Goal: Information Seeking & Learning: Learn about a topic

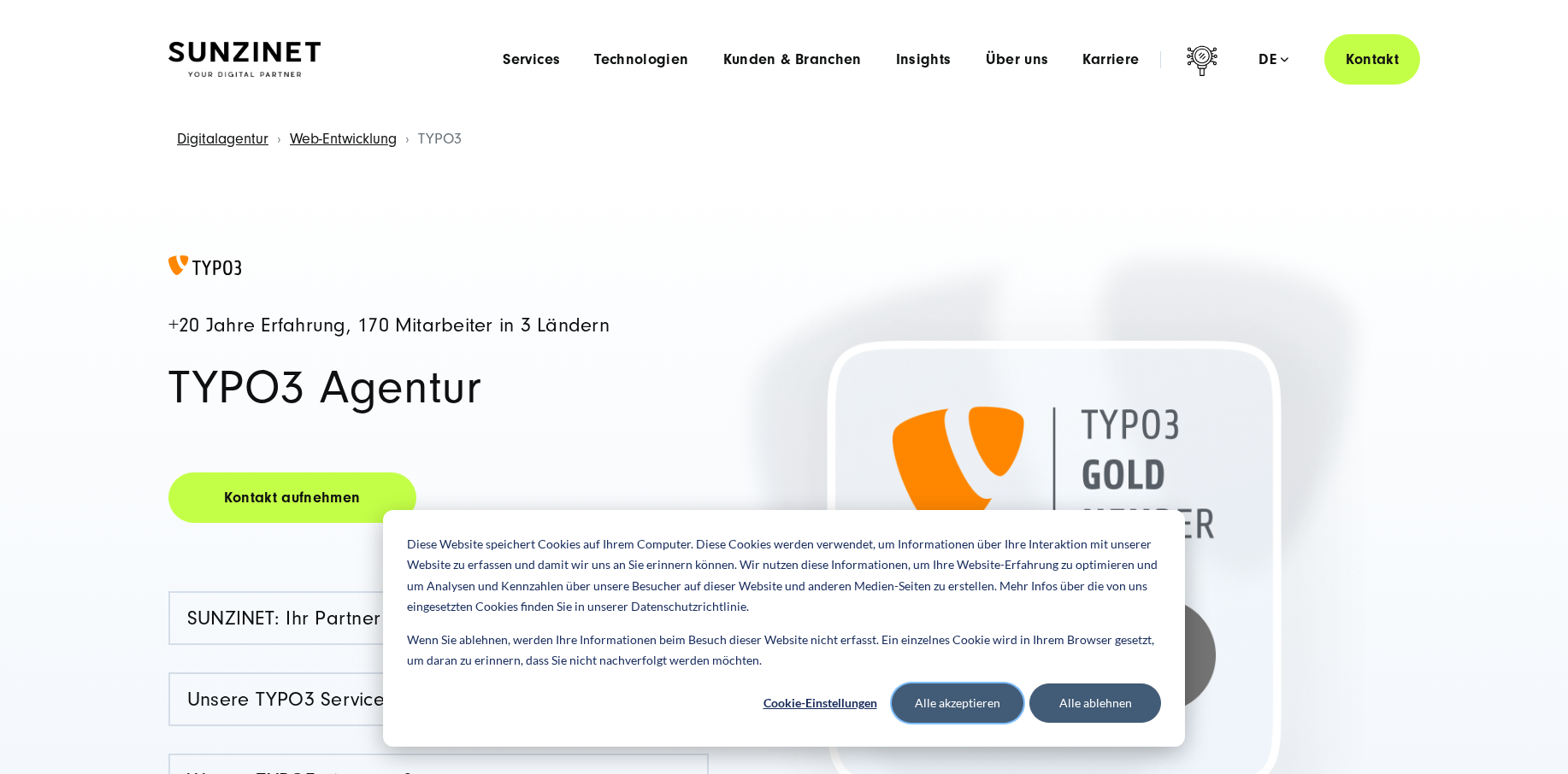
click at [956, 715] on button "Alle akzeptieren" at bounding box center [957, 703] width 132 height 39
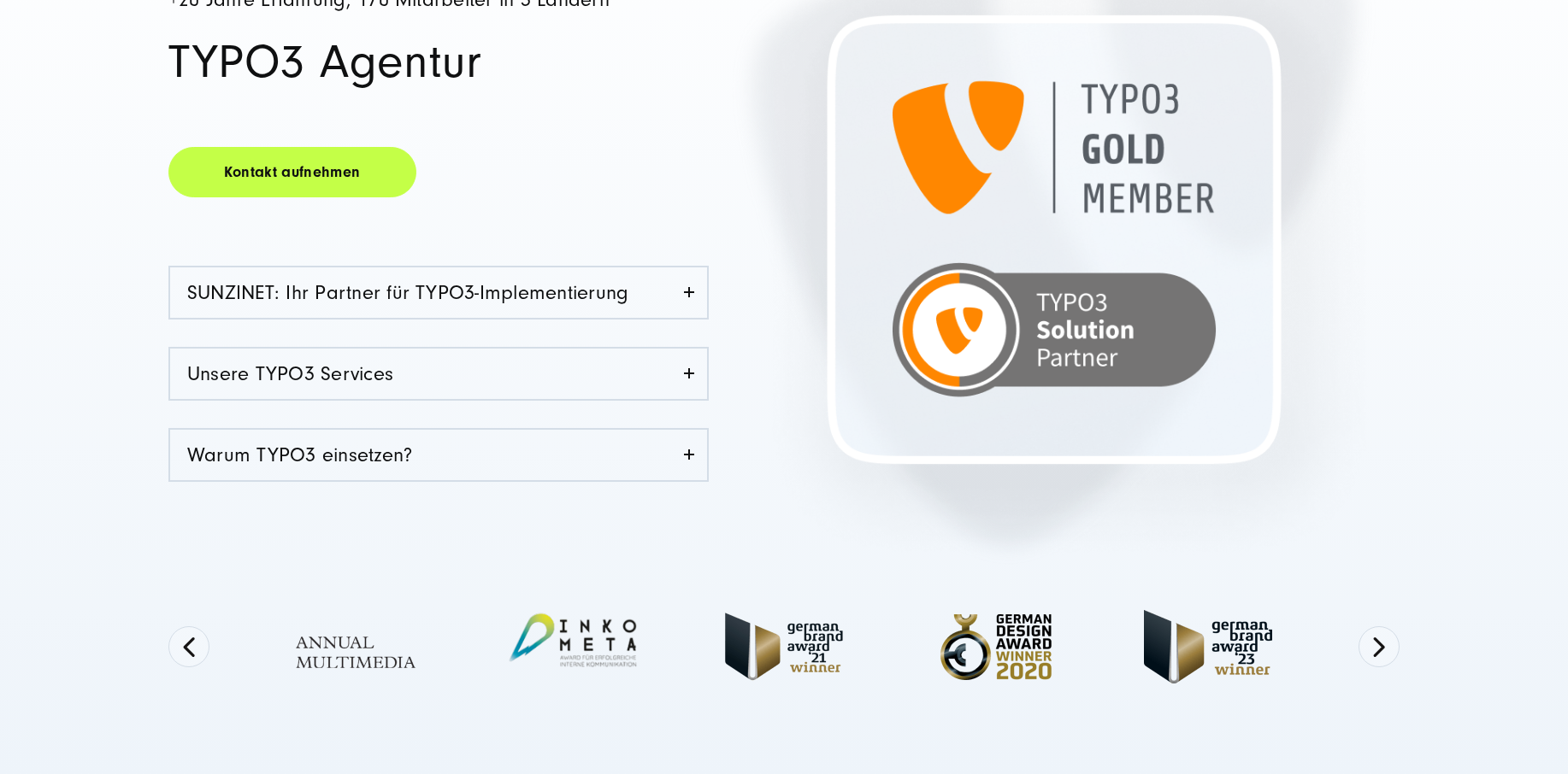
scroll to position [330, 0]
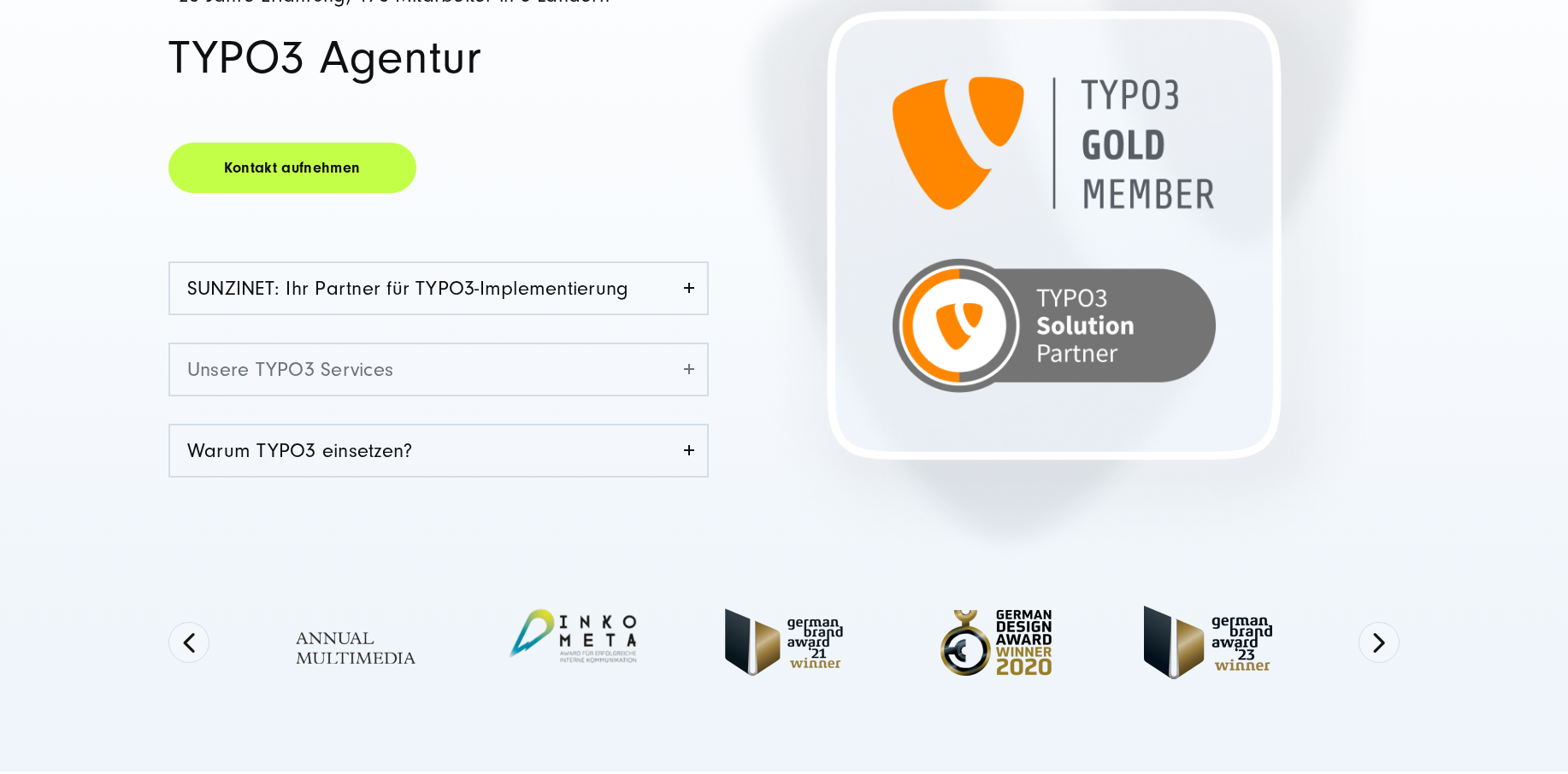
click at [695, 370] on link "Unsere TYPO3 Services" at bounding box center [438, 369] width 537 height 50
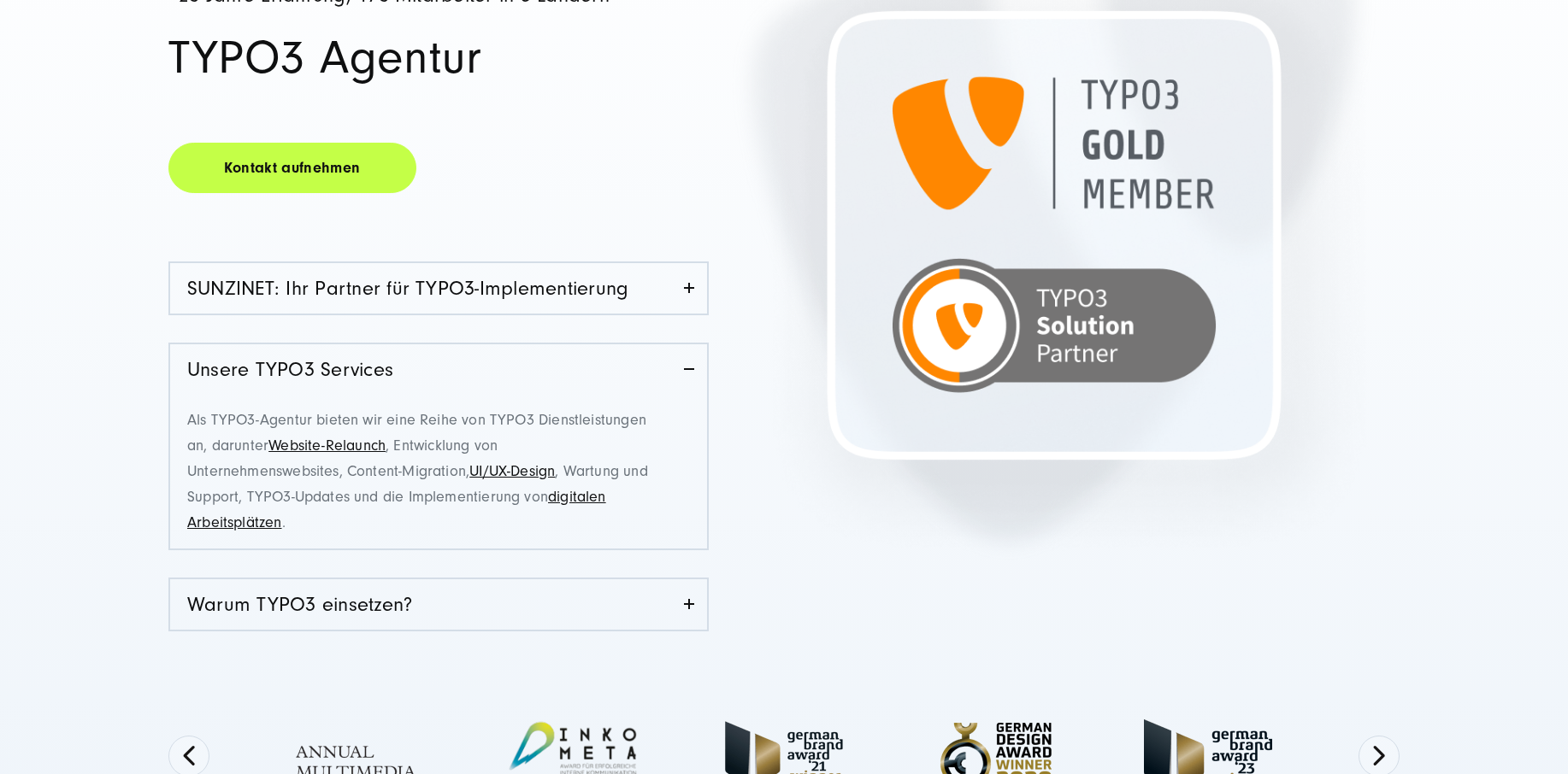
click at [687, 652] on div "+20 Jahre Erfahrung, 170 Mitarbeiter in 3 Ländern TYPO3 Agentur Kontakt aufnehm…" at bounding box center [476, 302] width 616 height 753
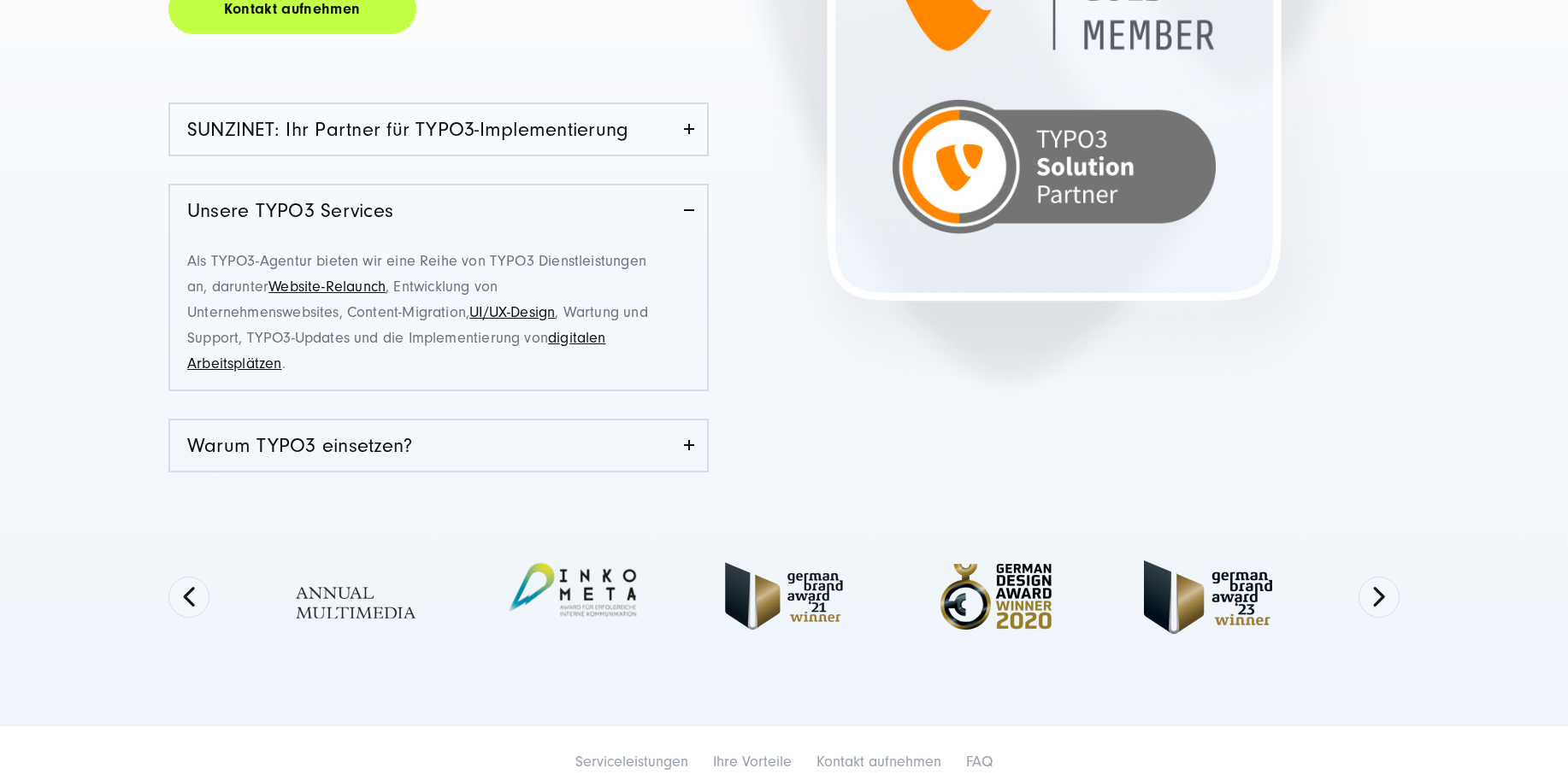
scroll to position [510, 0]
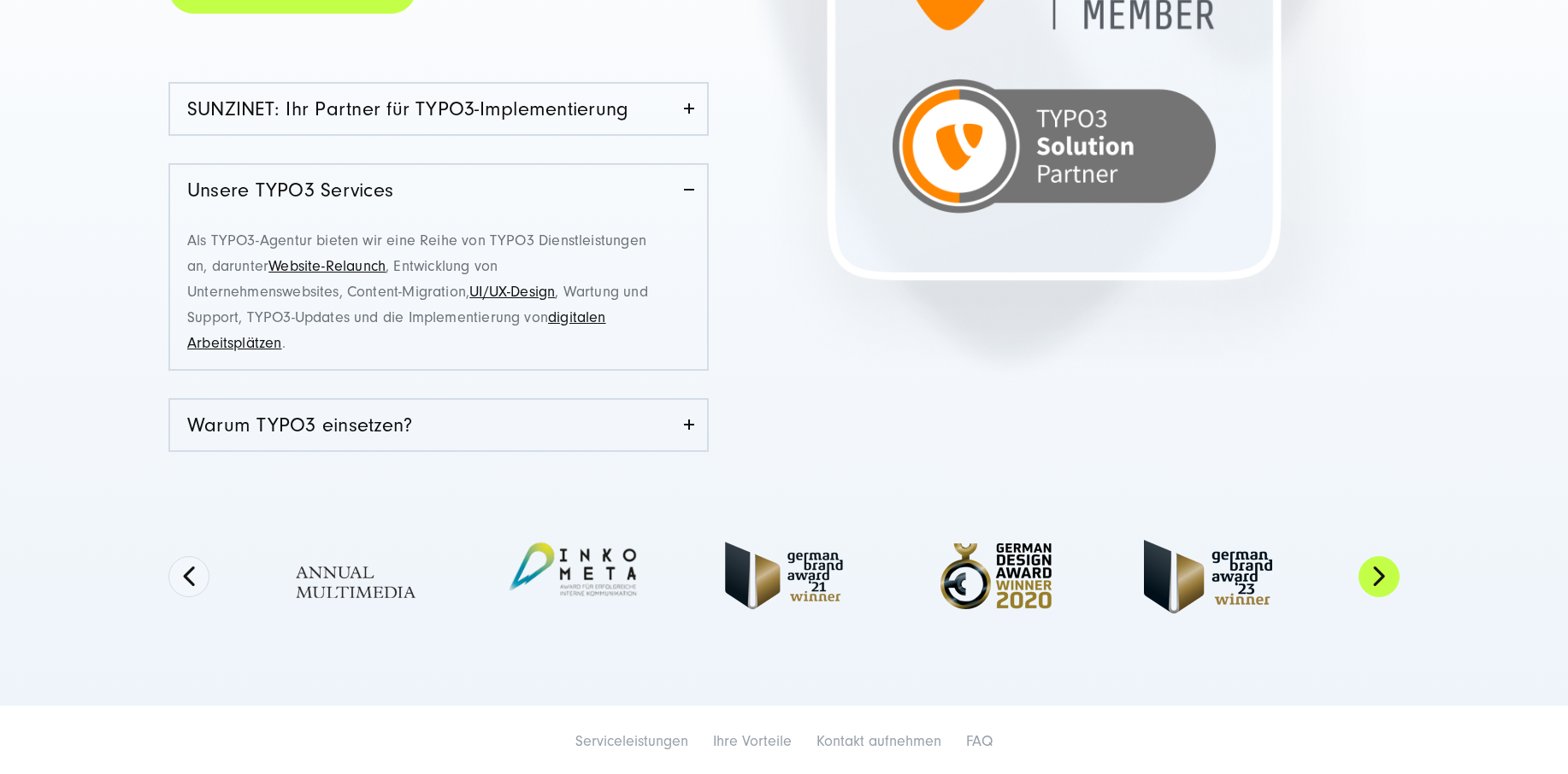
click at [1375, 582] on button "Next" at bounding box center [1379, 576] width 41 height 41
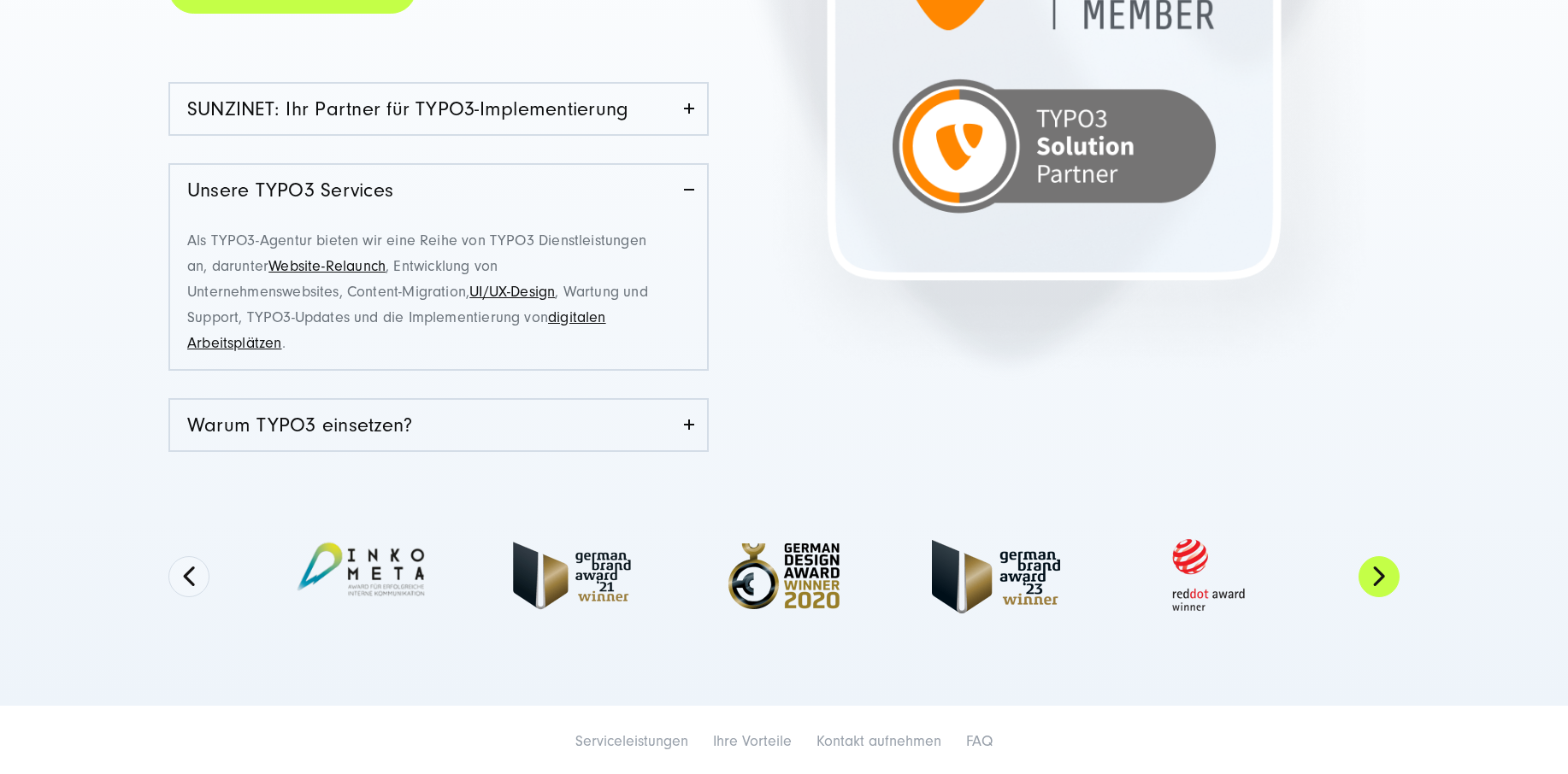
click at [1375, 582] on button "Next" at bounding box center [1379, 576] width 41 height 41
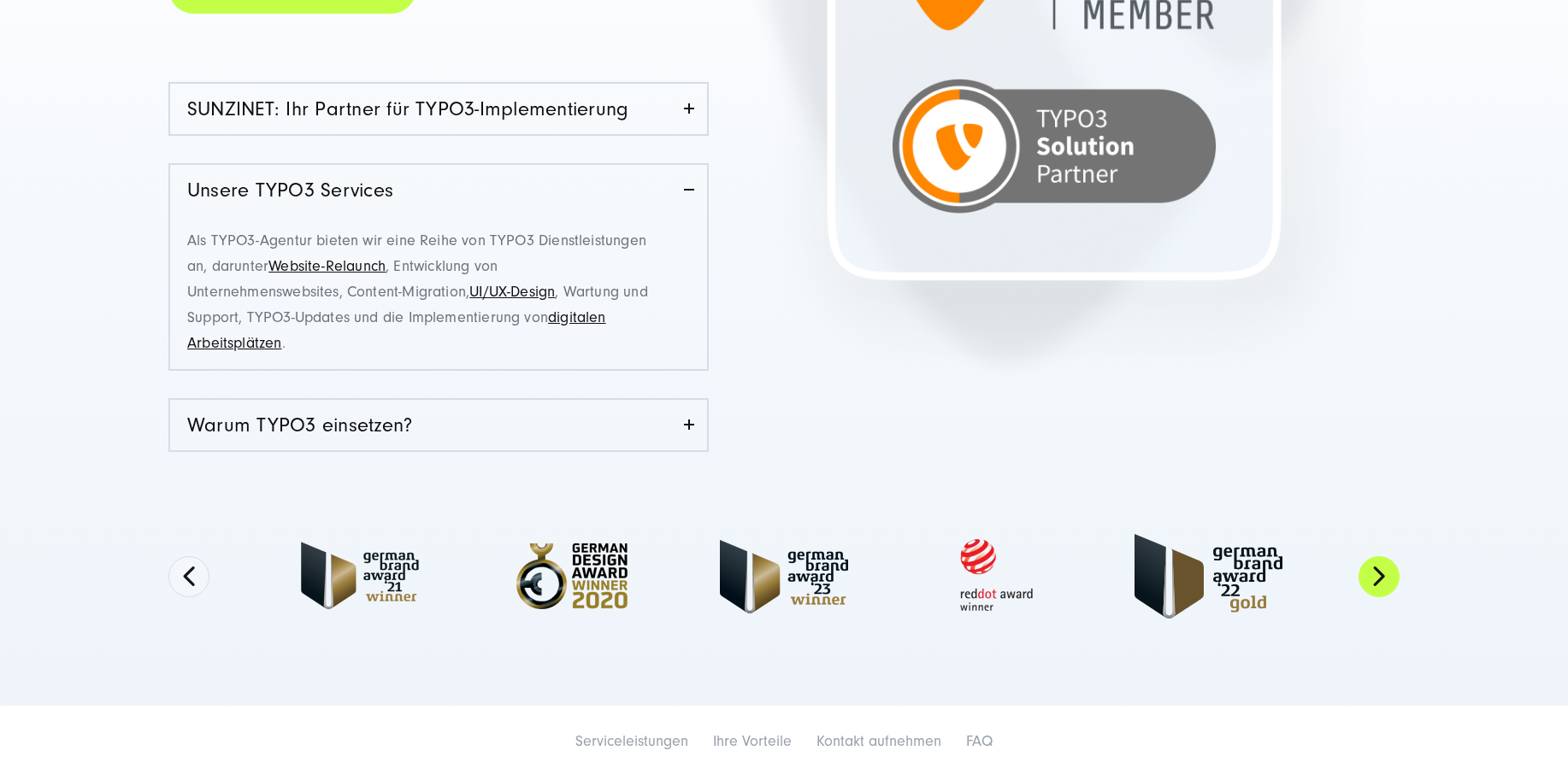
click at [1375, 582] on button "Next" at bounding box center [1379, 576] width 41 height 41
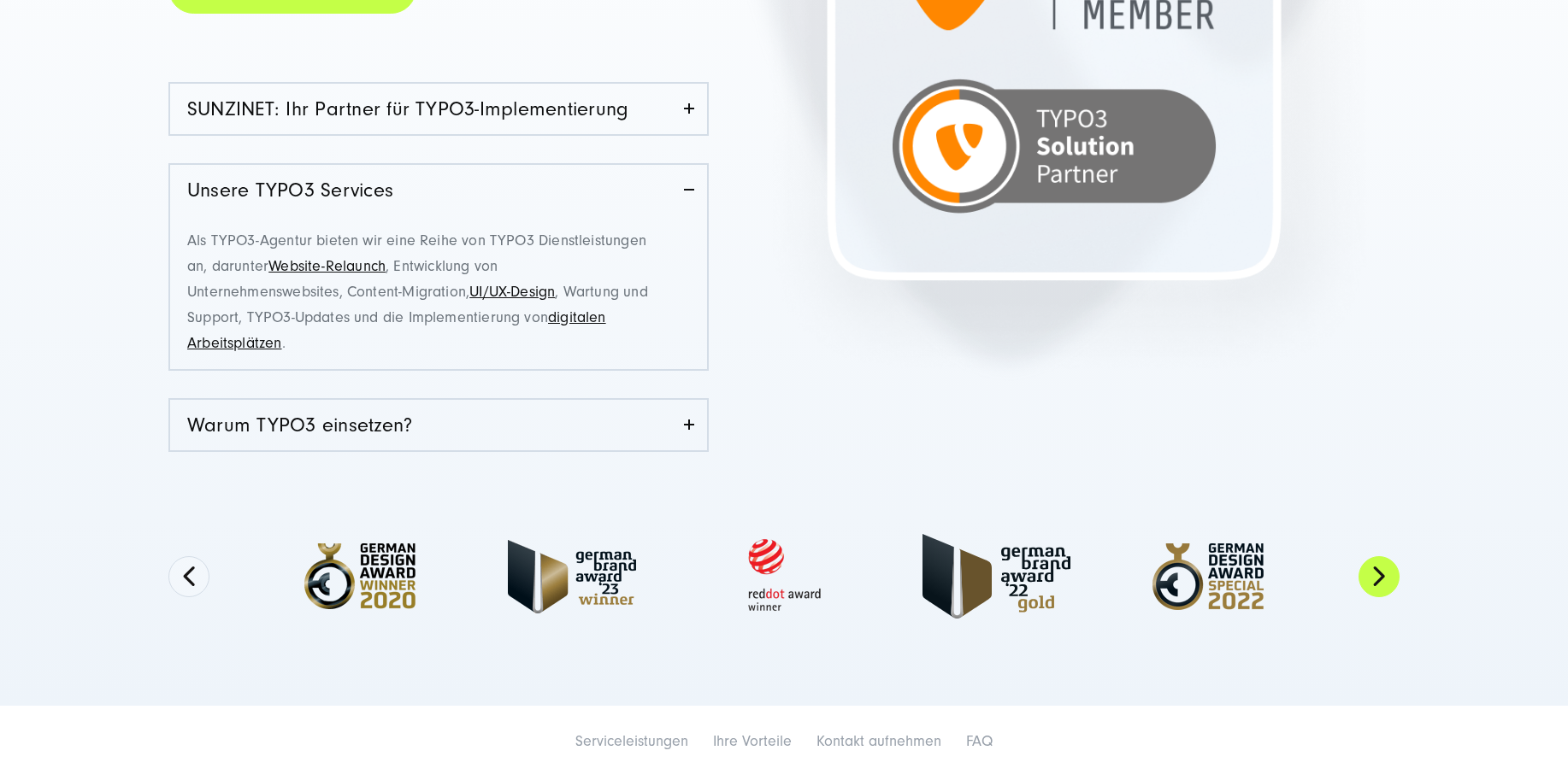
click at [1375, 582] on button "Next" at bounding box center [1379, 576] width 41 height 41
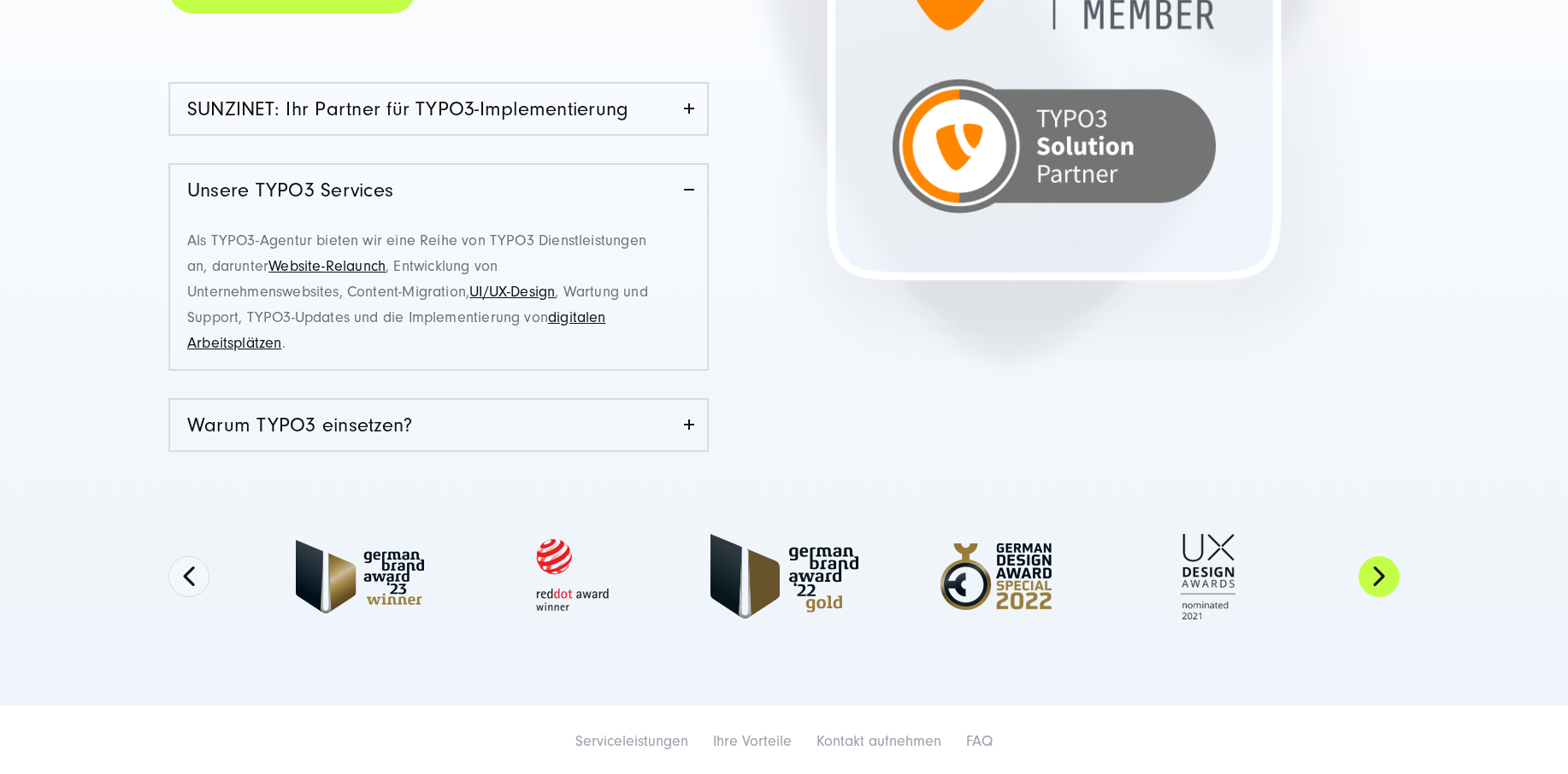
click at [1375, 582] on button "Next" at bounding box center [1379, 576] width 41 height 41
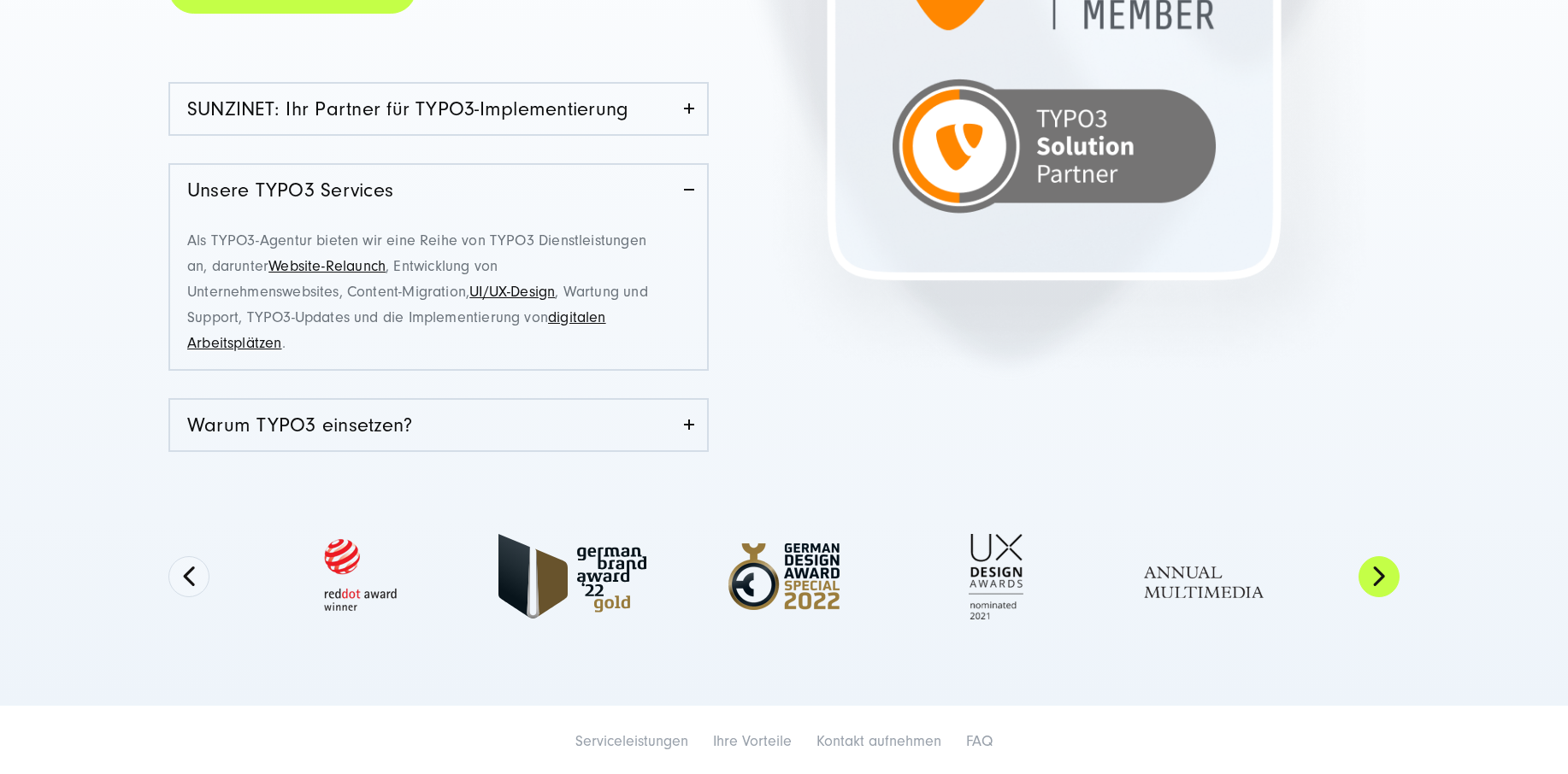
click at [1375, 582] on button "Next" at bounding box center [1379, 576] width 41 height 41
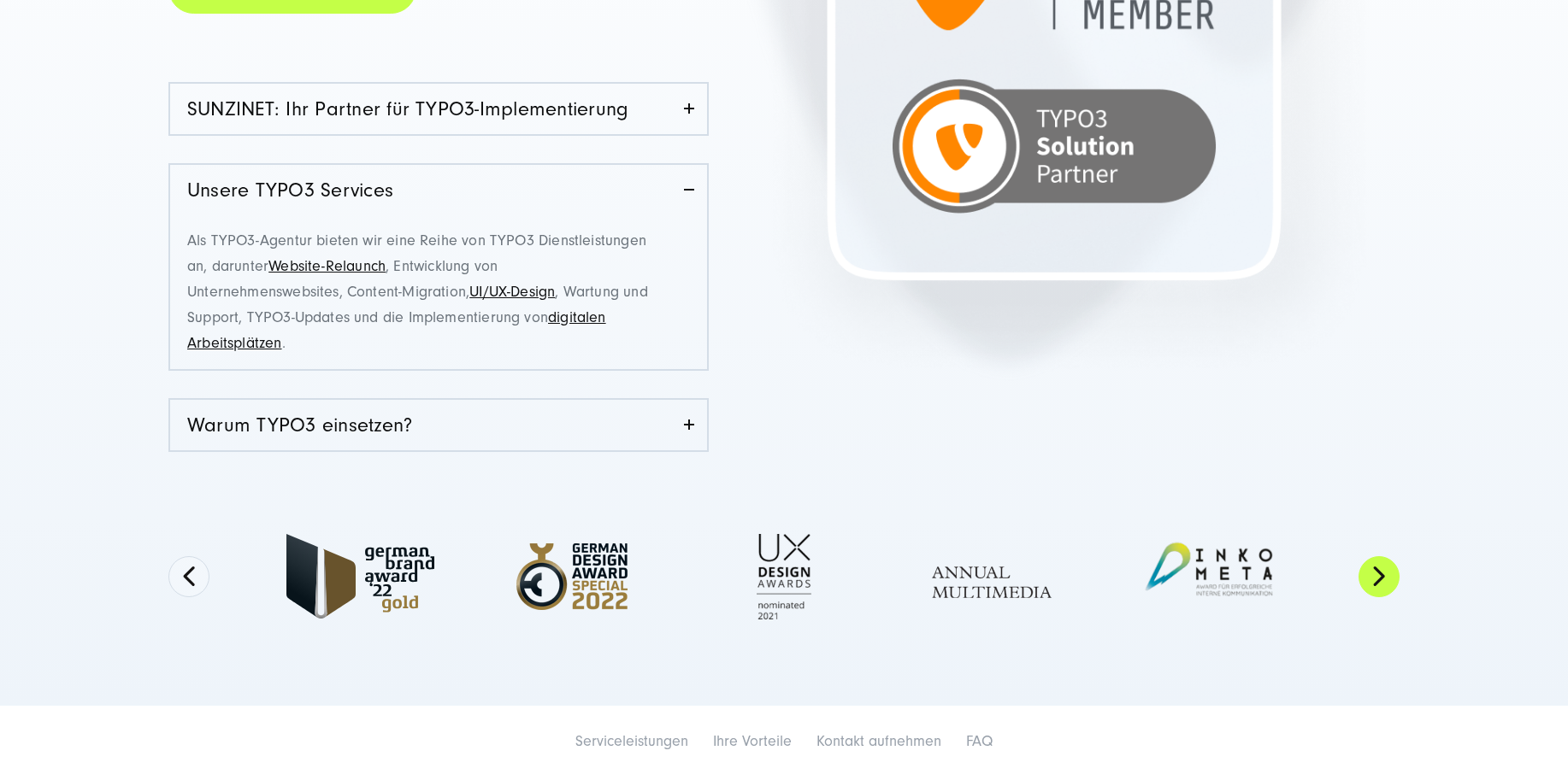
click at [1375, 582] on button "Next" at bounding box center [1379, 576] width 41 height 41
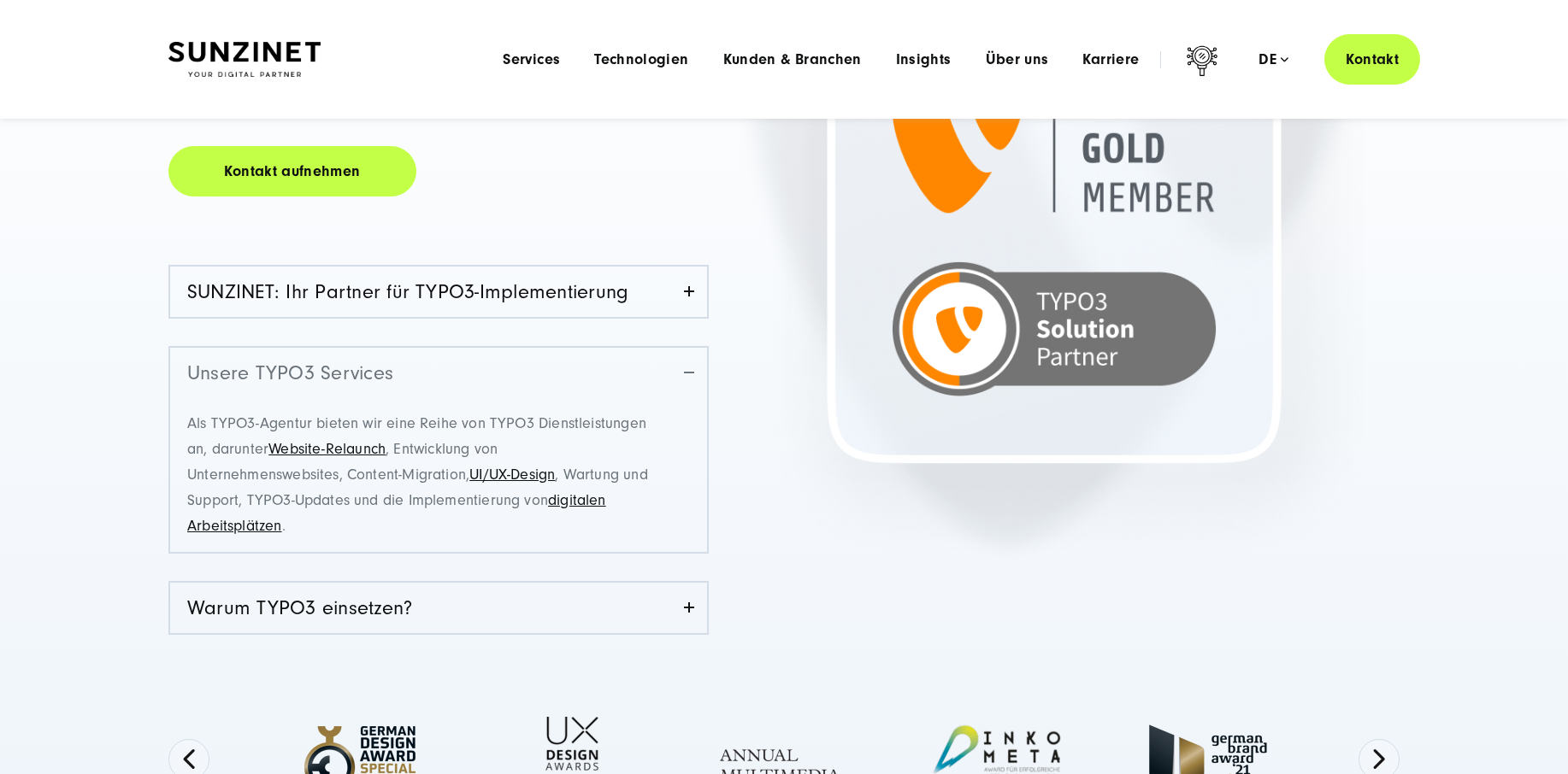
scroll to position [317, 0]
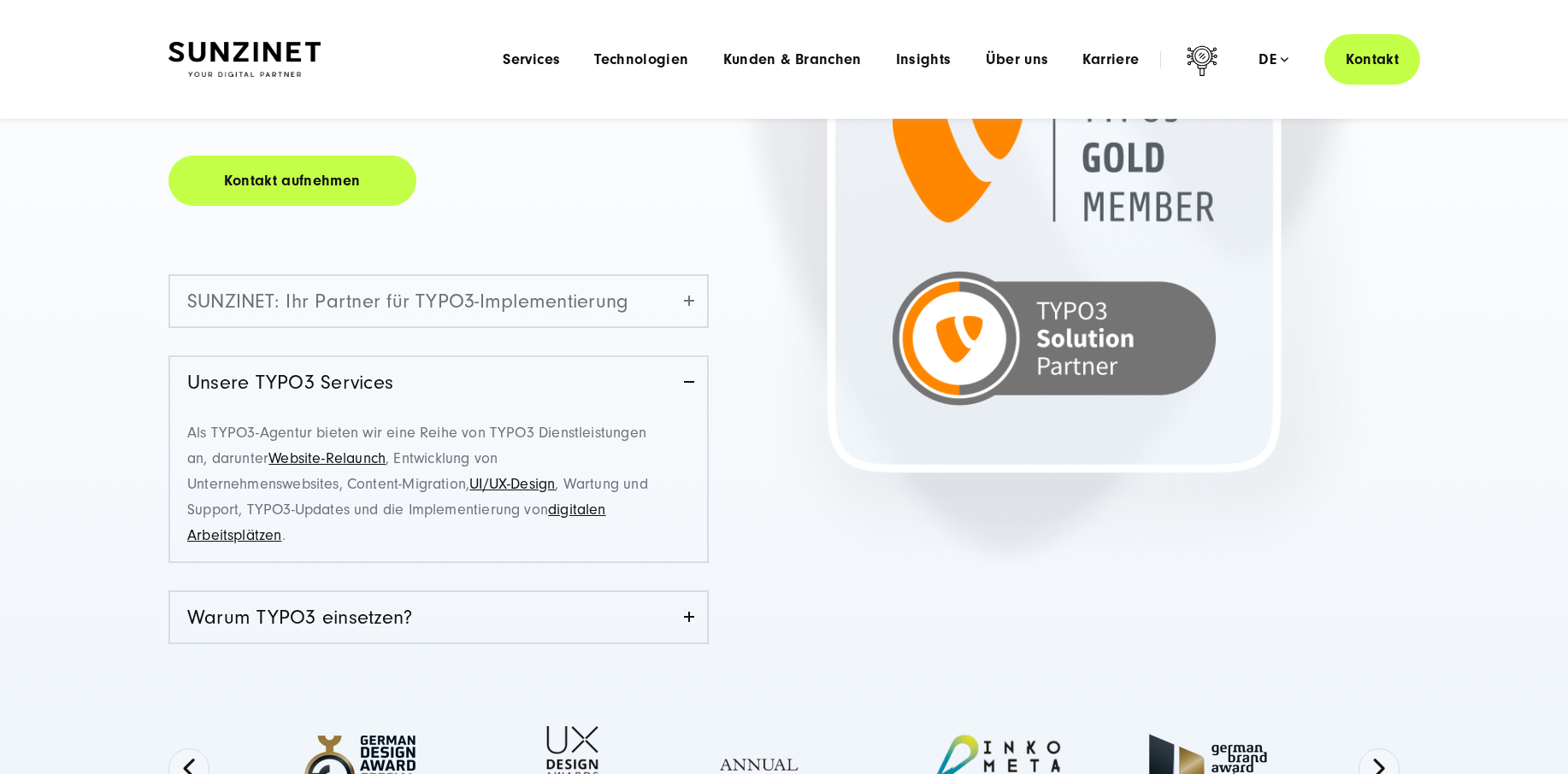
click at [684, 300] on link "SUNZINET: Ihr Partner für TYPO3-Implementierung" at bounding box center [438, 301] width 537 height 50
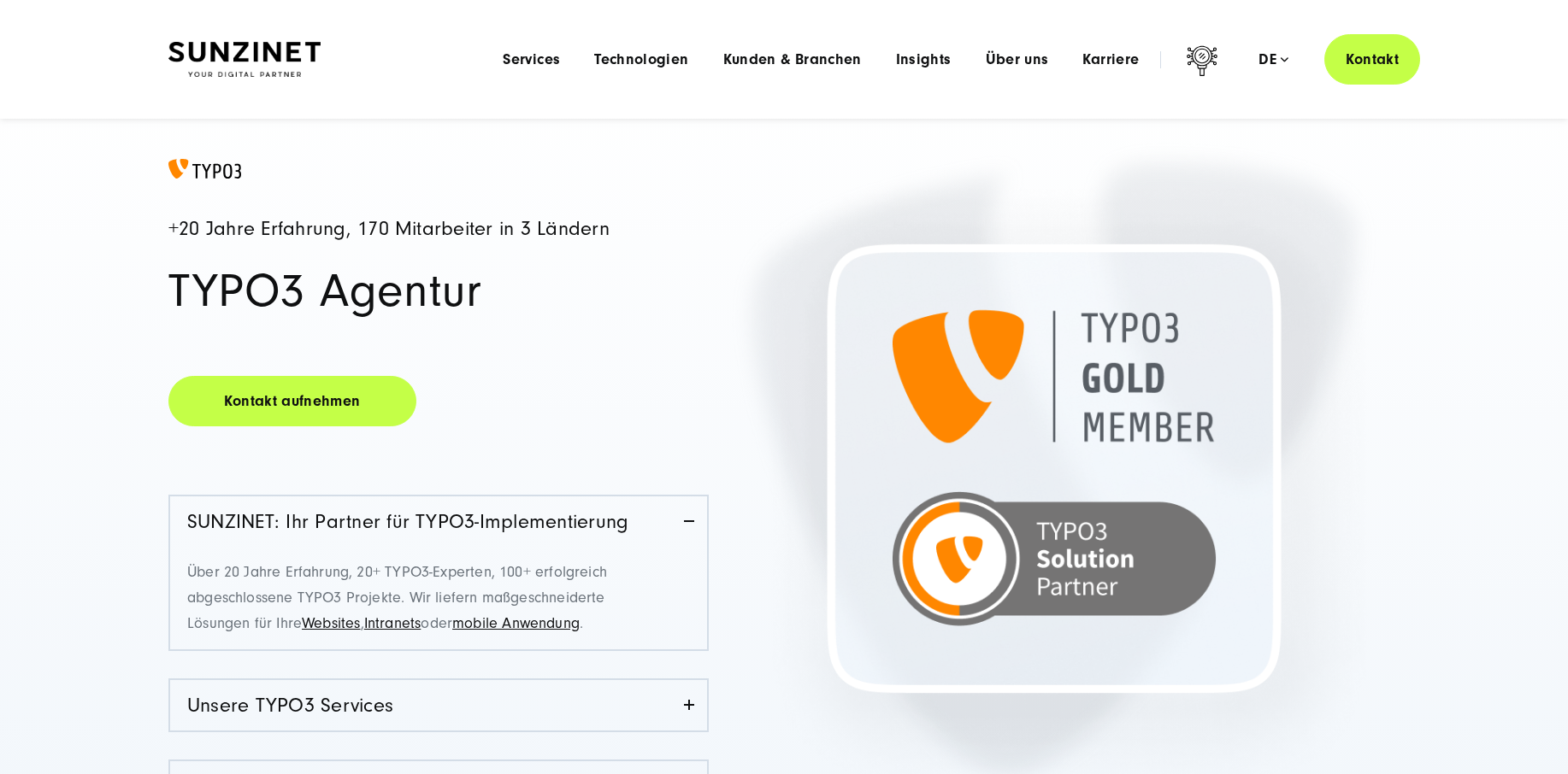
scroll to position [0, 0]
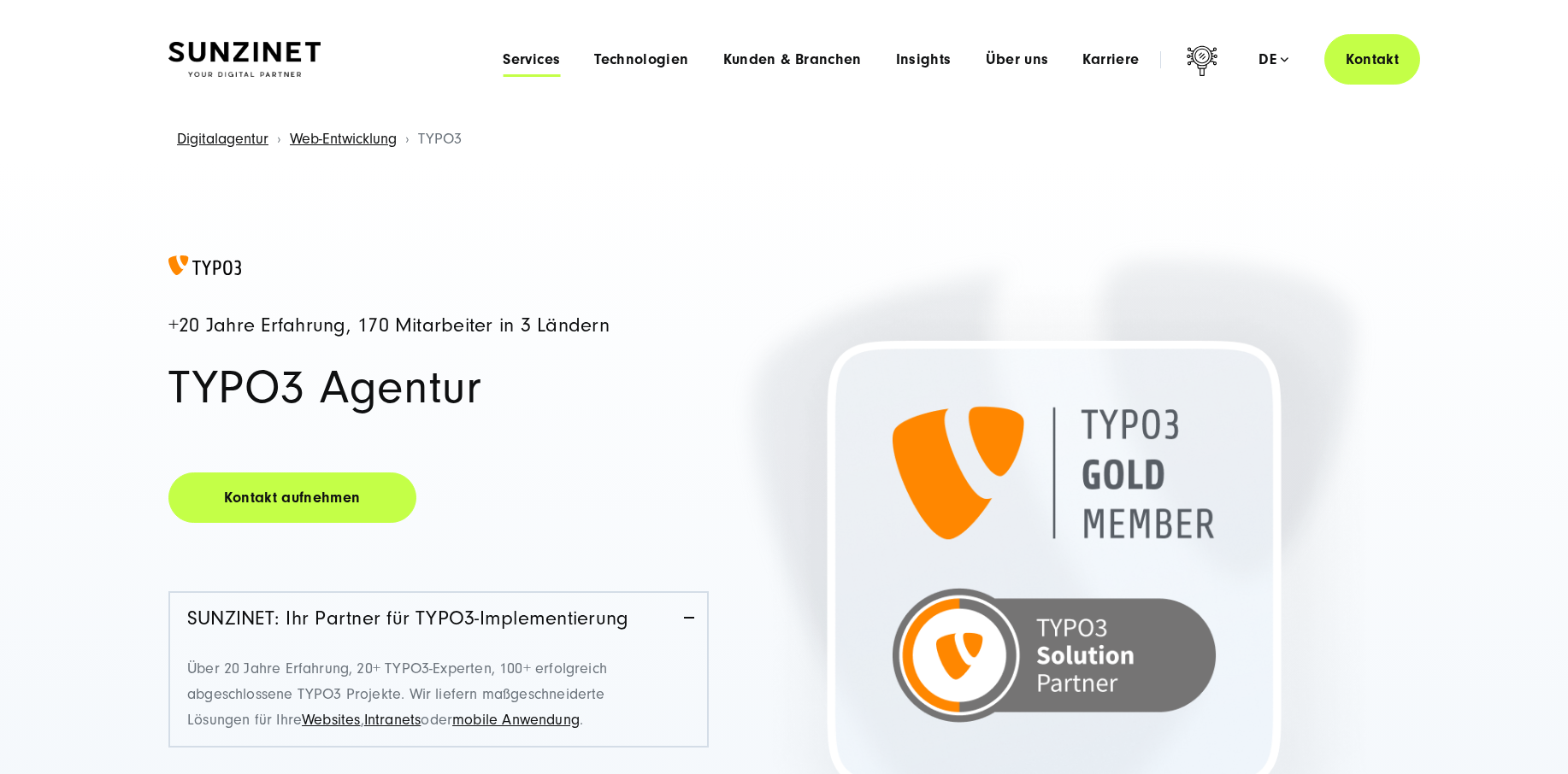
click at [539, 57] on span "Services" at bounding box center [532, 60] width 57 height 17
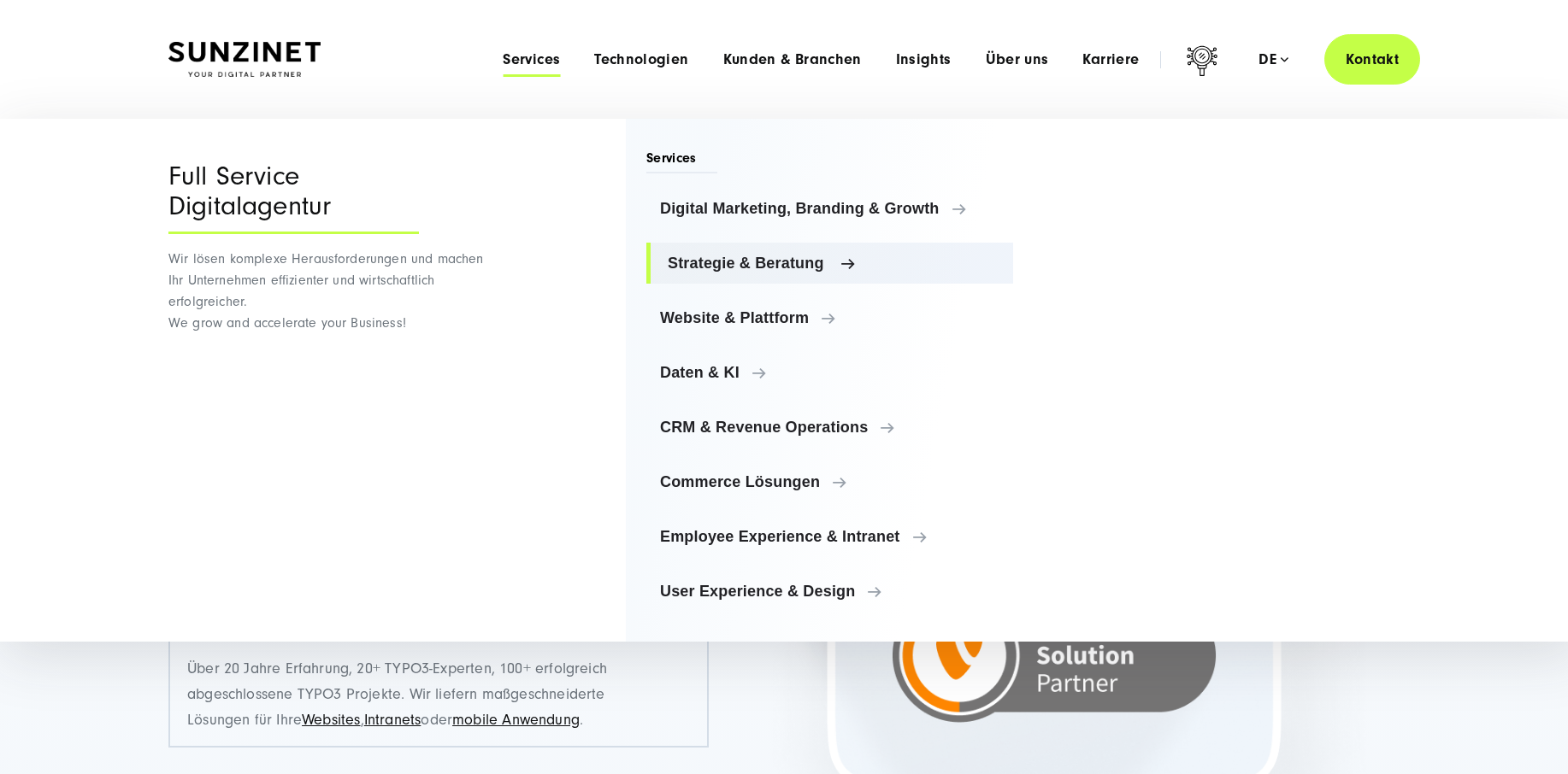
click at [712, 265] on span "Strategie & Beratung" at bounding box center [833, 263] width 332 height 17
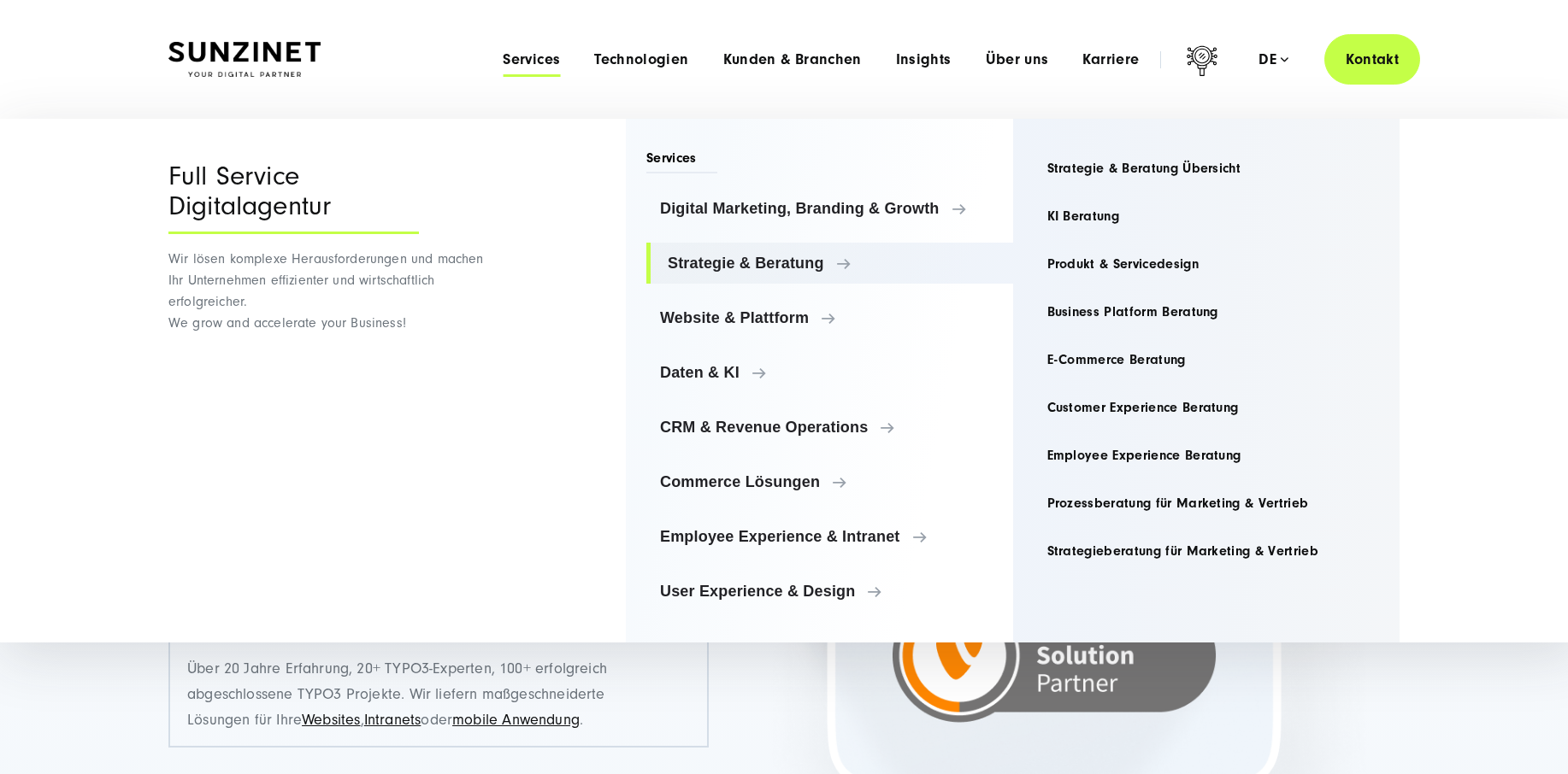
click at [568, 335] on div "Menu Full Service Digitalagentur Wir lösen komplexe Herausforderungen und [PERS…" at bounding box center [784, 380] width 1299 height 524
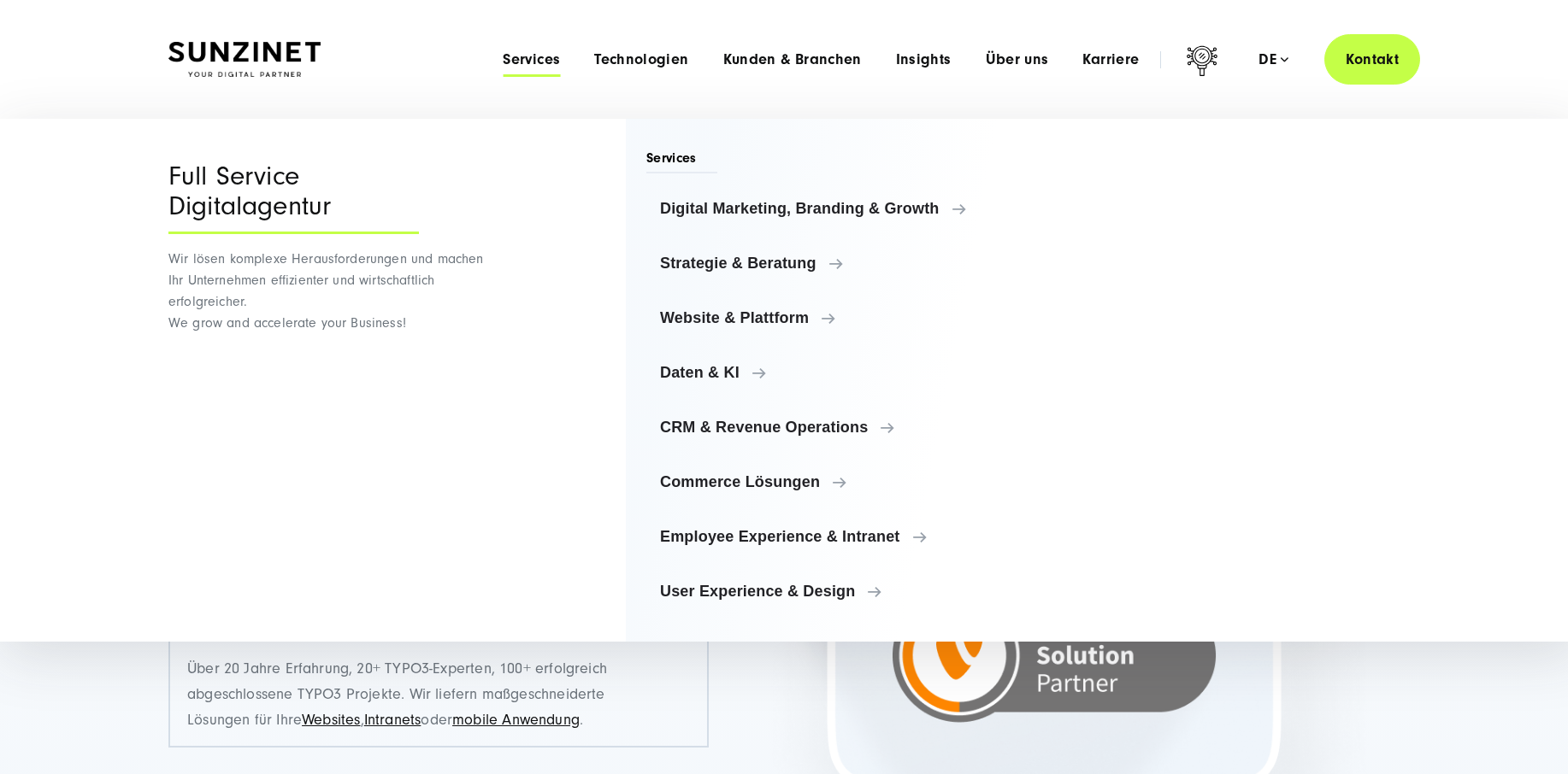
click at [548, 173] on div "Menu Full Service Digitalagentur Wir lösen komplexe Herausforderungen und [PERS…" at bounding box center [784, 380] width 1299 height 523
click at [760, 56] on span "Kunden & Branchen" at bounding box center [793, 60] width 139 height 17
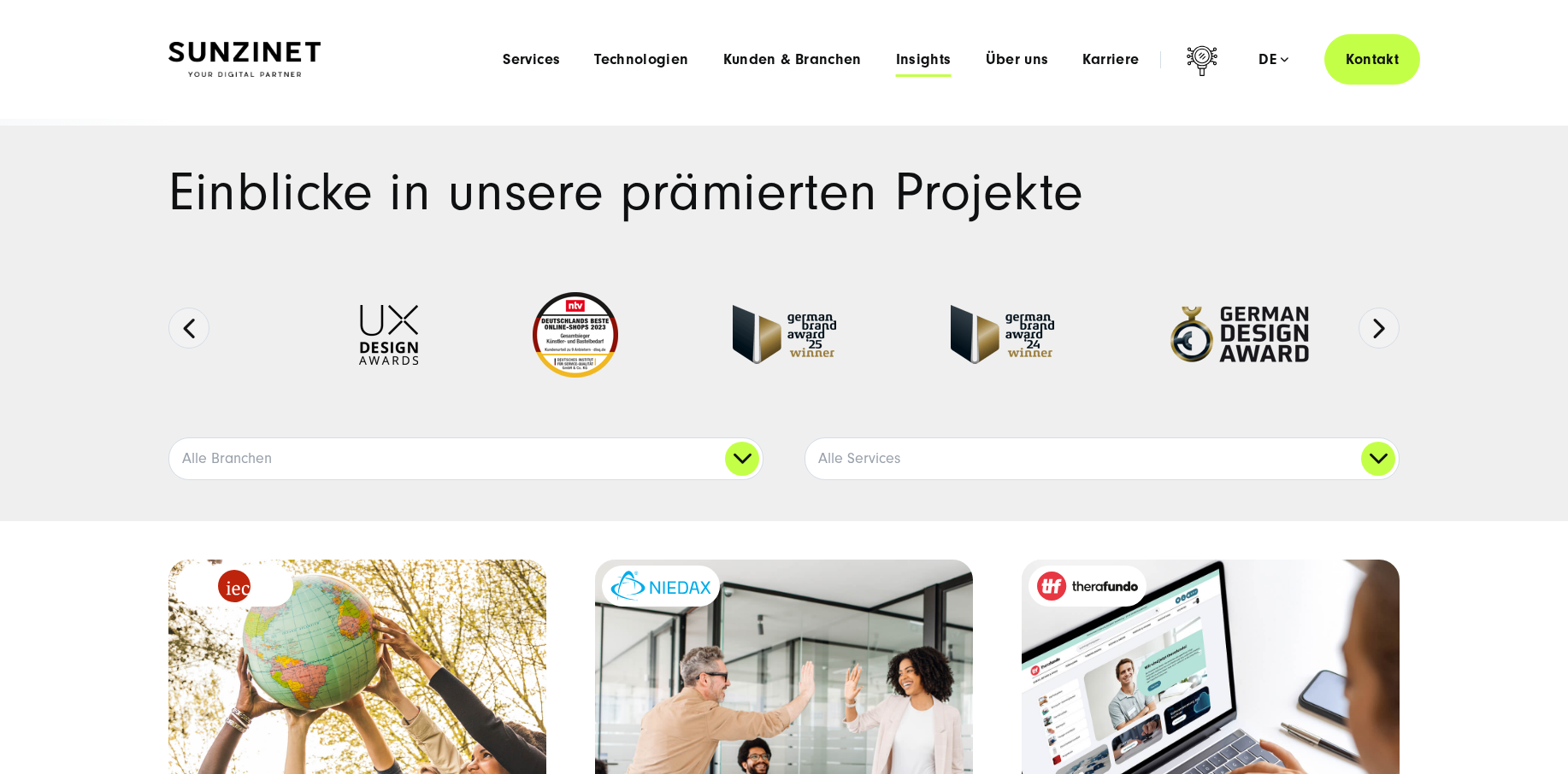
click at [908, 64] on span "Insights" at bounding box center [924, 60] width 56 height 17
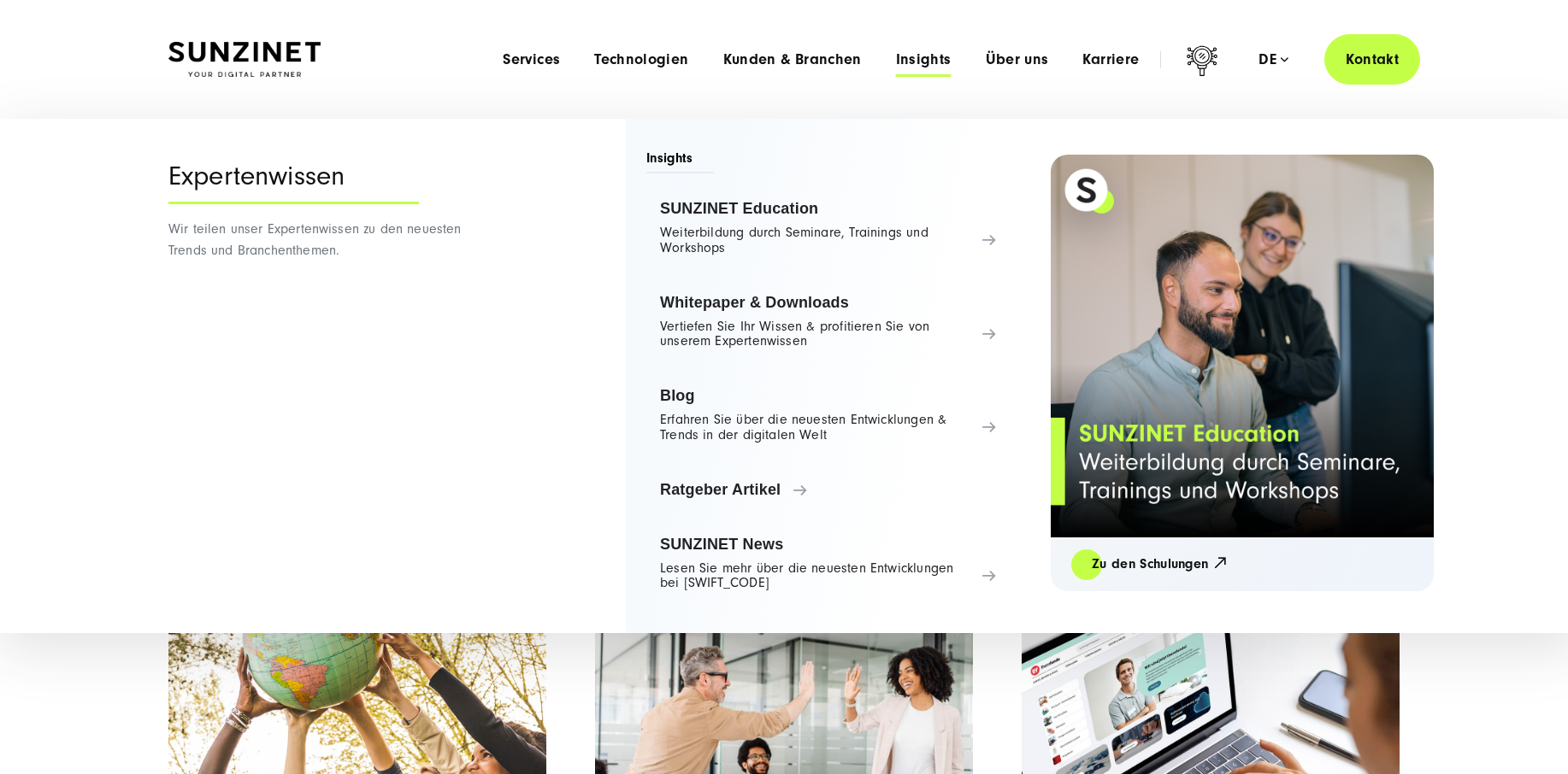
click at [444, 373] on div "Expertenwissen Wir teilen unser Expertenwissen zu den neuesten Trends und Branc…" at bounding box center [329, 375] width 321 height 514
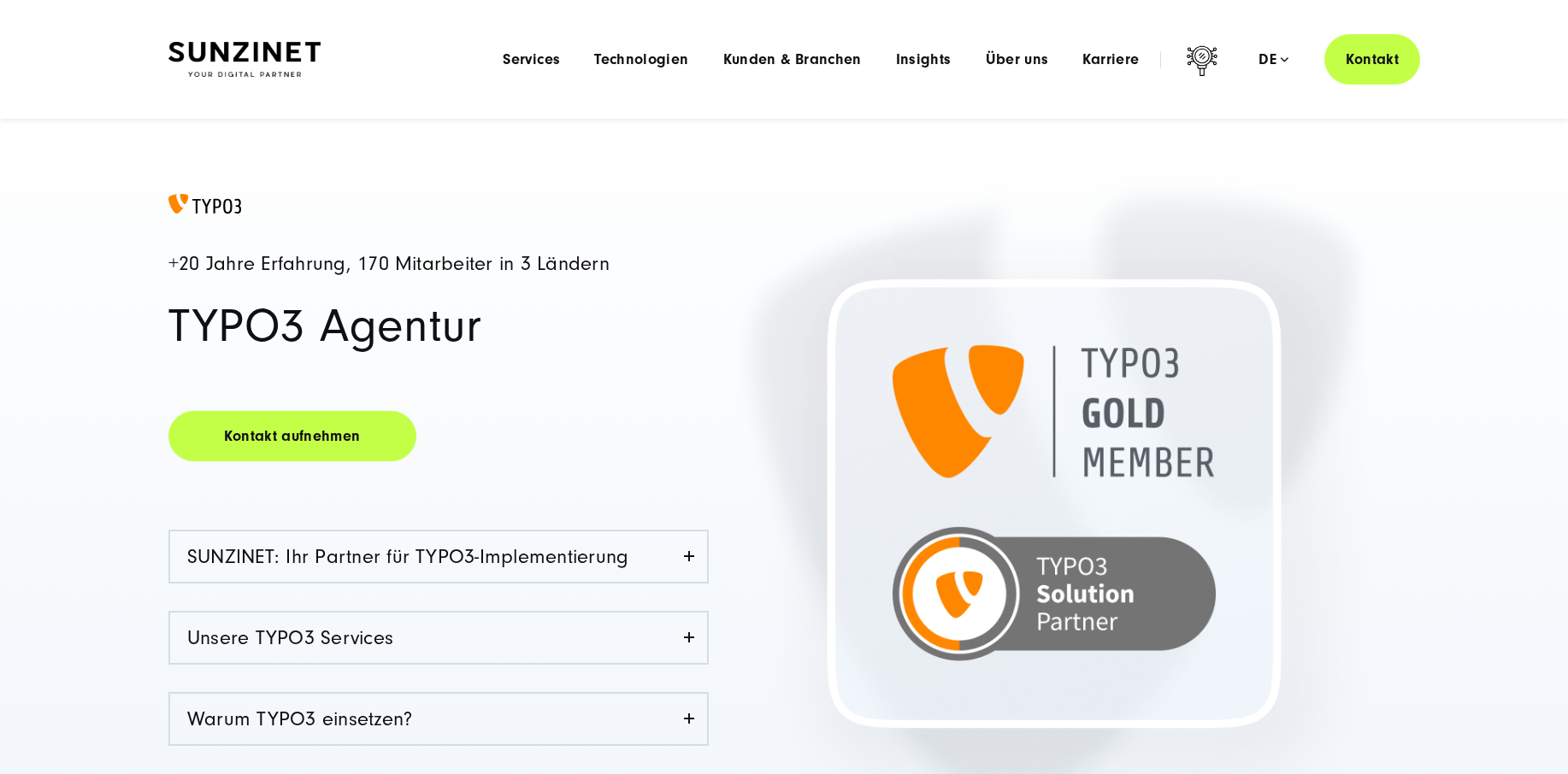
scroll to position [59, 0]
